Goal: Transaction & Acquisition: Purchase product/service

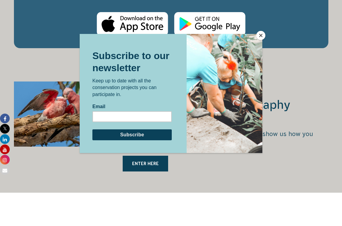
scroll to position [1152, 0]
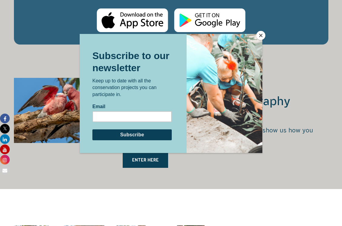
click at [260, 35] on button "Close" at bounding box center [261, 35] width 9 height 9
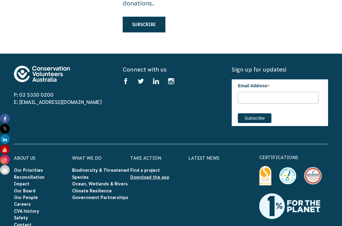
scroll to position [1910, 0]
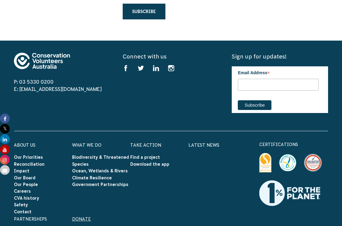
click at [82, 217] on link "Donate" at bounding box center [81, 219] width 19 height 5
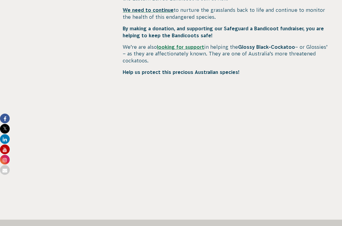
scroll to position [364, 0]
